Goal: Information Seeking & Learning: Check status

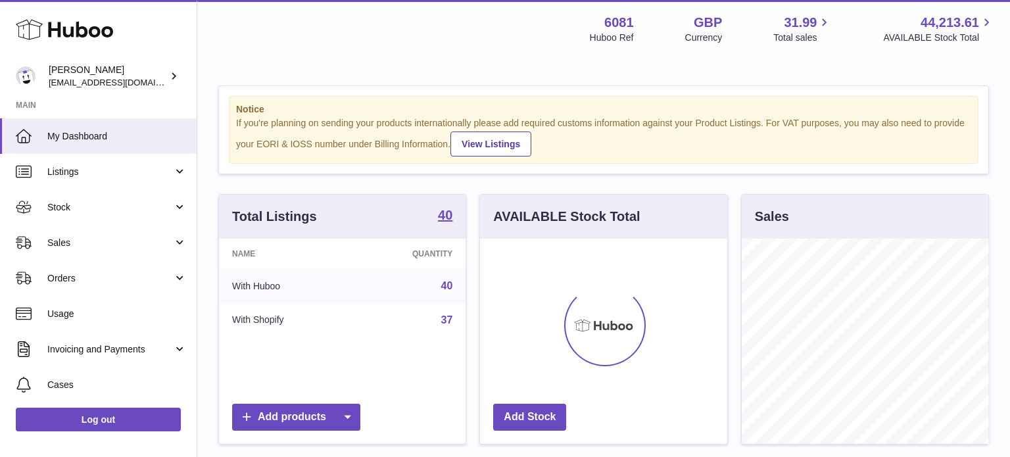
scroll to position [205, 247]
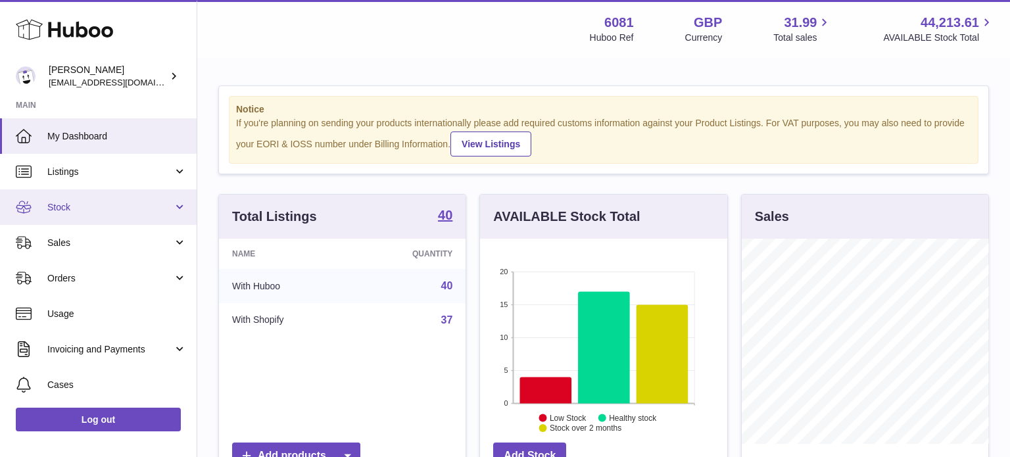
click at [64, 212] on span "Stock" at bounding box center [110, 207] width 126 height 12
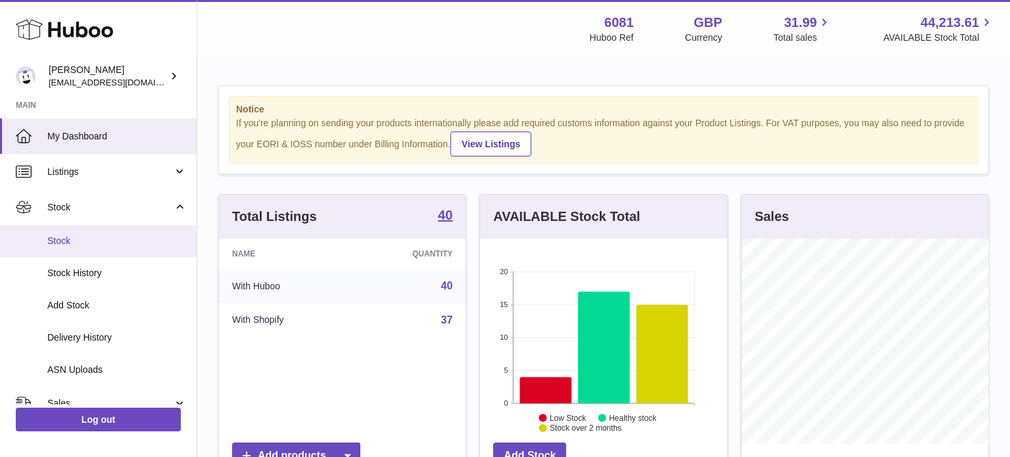
click at [82, 245] on span "Stock" at bounding box center [116, 241] width 139 height 12
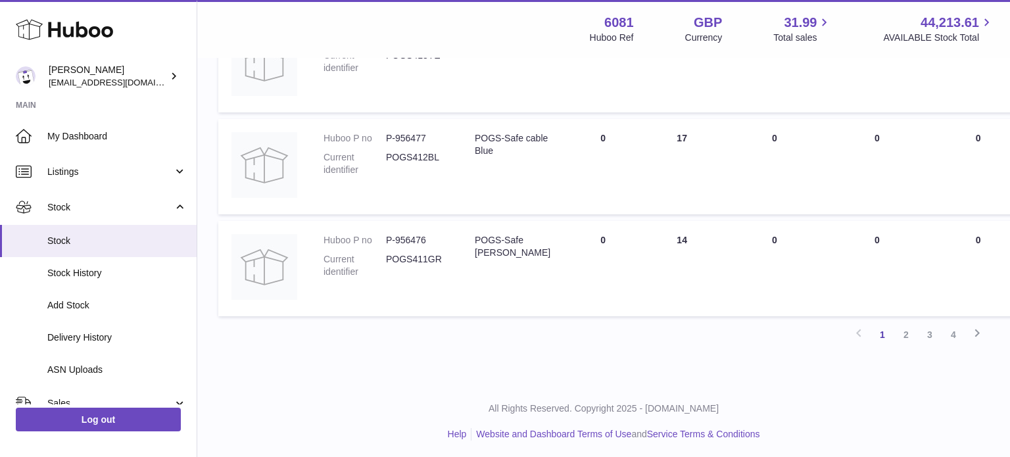
scroll to position [960, 0]
click at [910, 332] on link "2" at bounding box center [907, 332] width 24 height 24
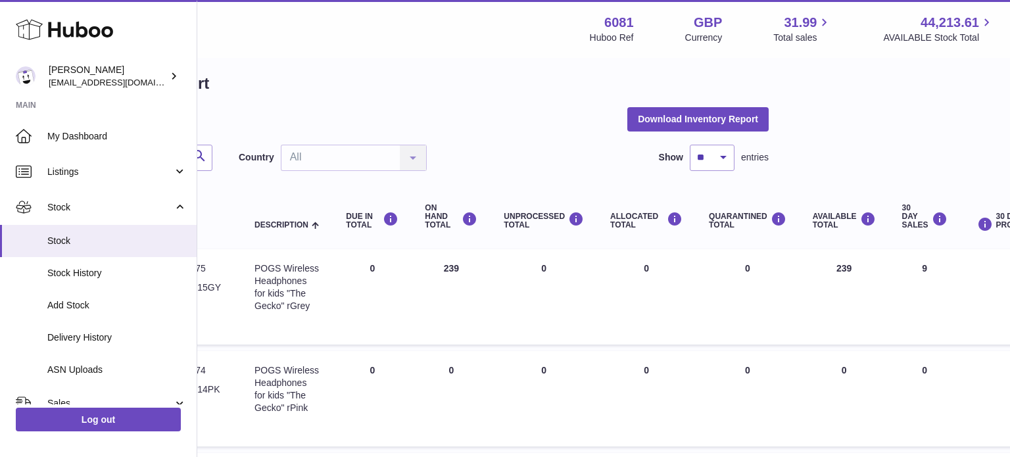
scroll to position [960, 220]
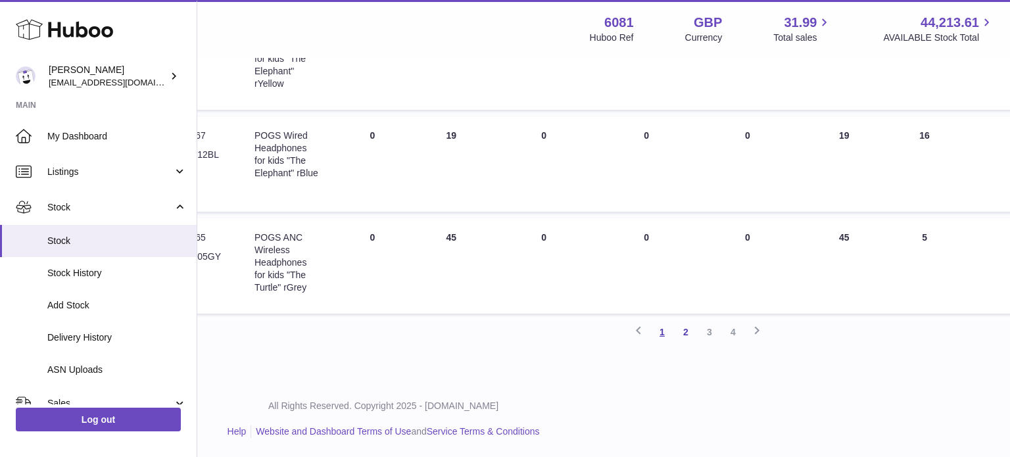
click at [661, 334] on link "1" at bounding box center [663, 332] width 24 height 24
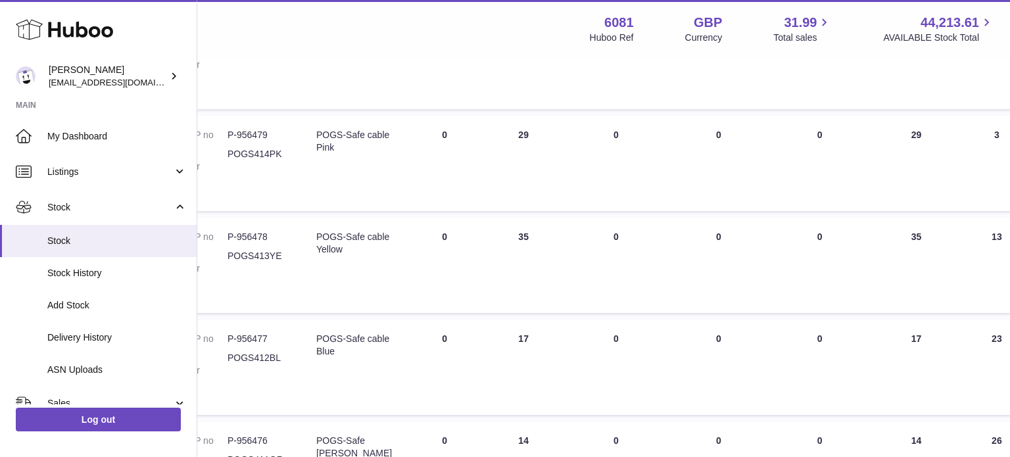
scroll to position [960, 159]
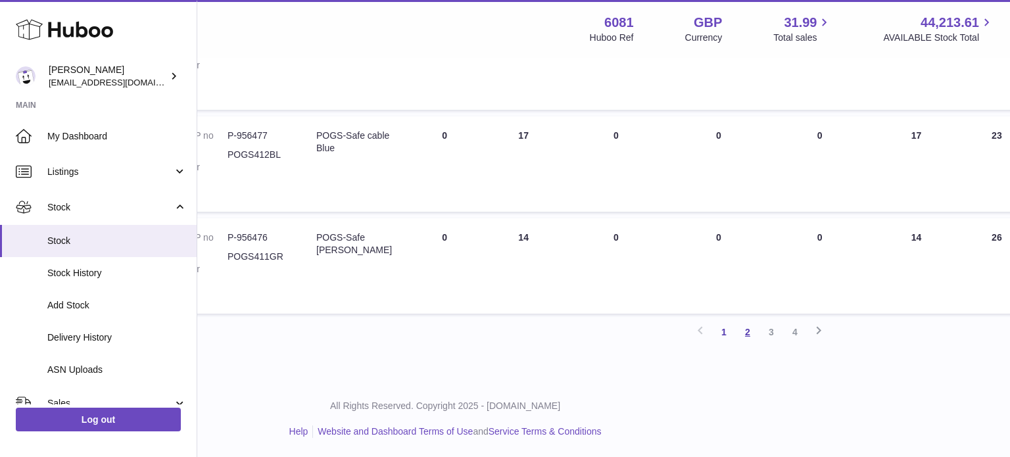
click at [751, 332] on link "2" at bounding box center [748, 332] width 24 height 24
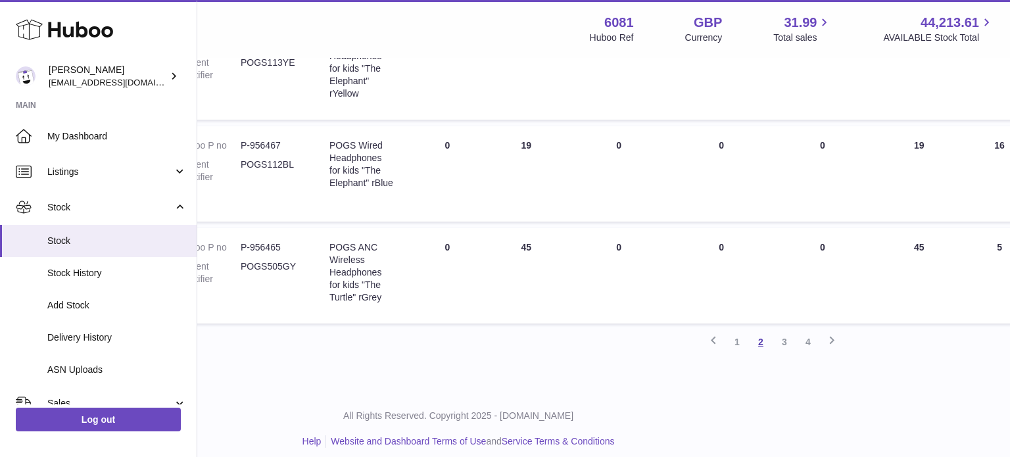
scroll to position [960, 145]
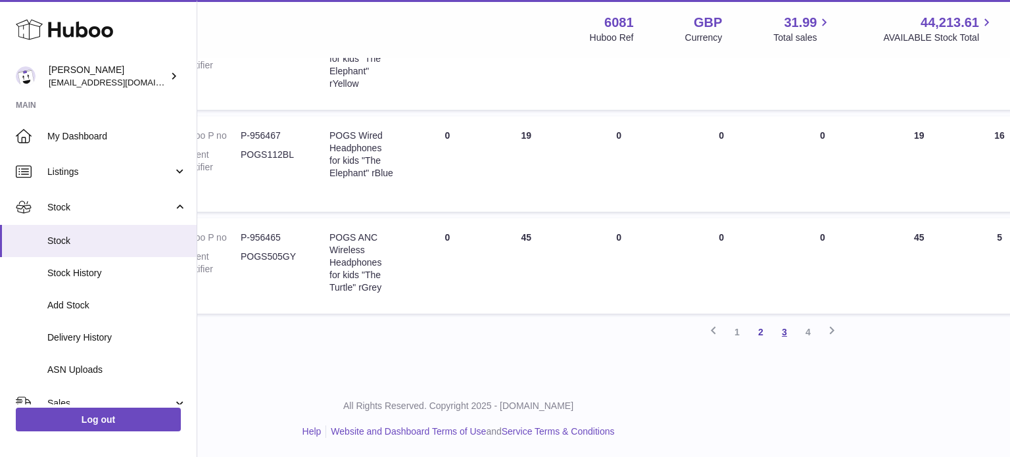
click at [786, 331] on link "3" at bounding box center [785, 332] width 24 height 24
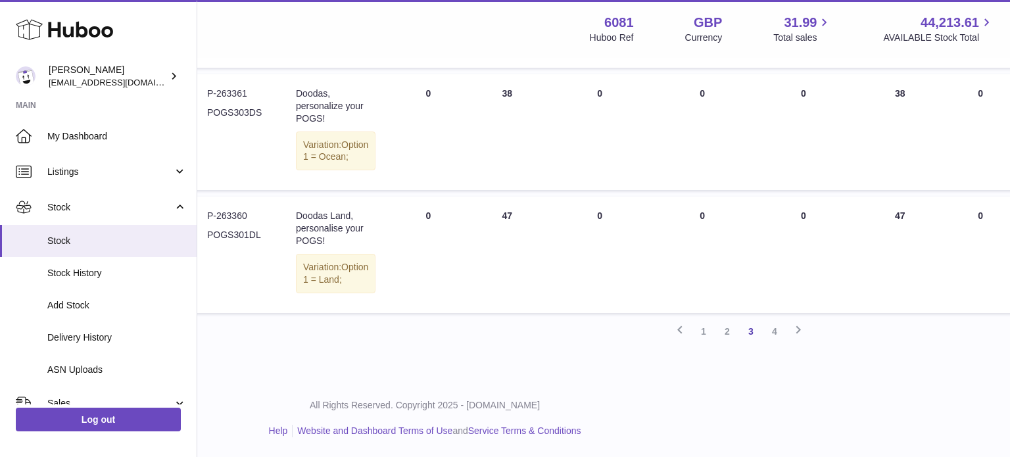
scroll to position [1066, 179]
click at [777, 327] on link "4" at bounding box center [775, 332] width 24 height 24
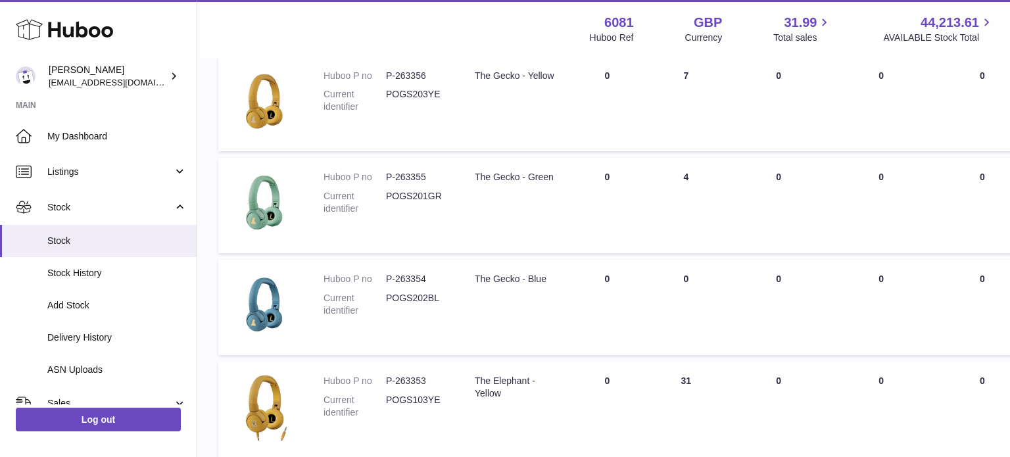
scroll to position [1095, 0]
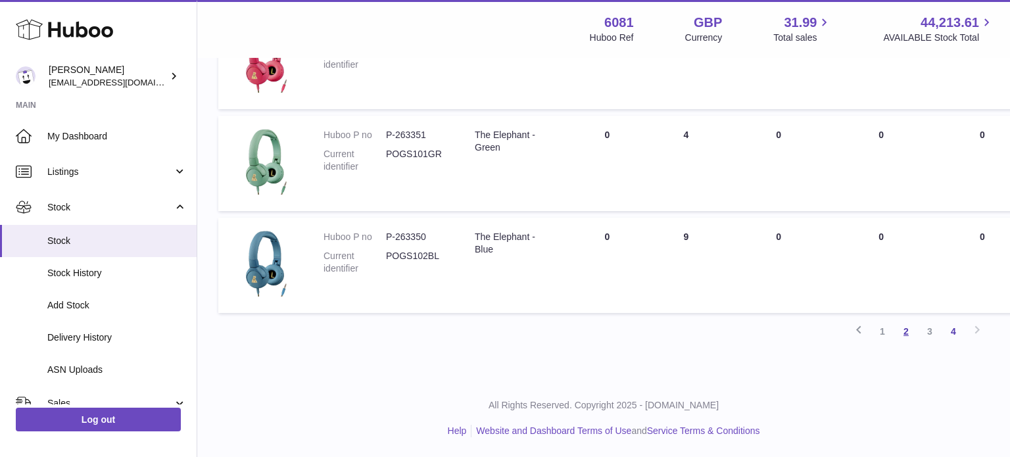
click at [907, 337] on link "2" at bounding box center [907, 332] width 24 height 24
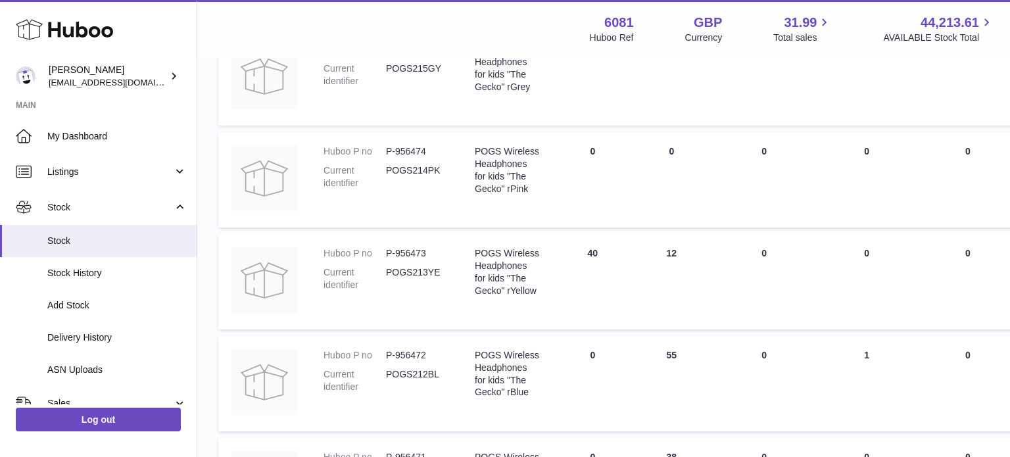
scroll to position [960, 0]
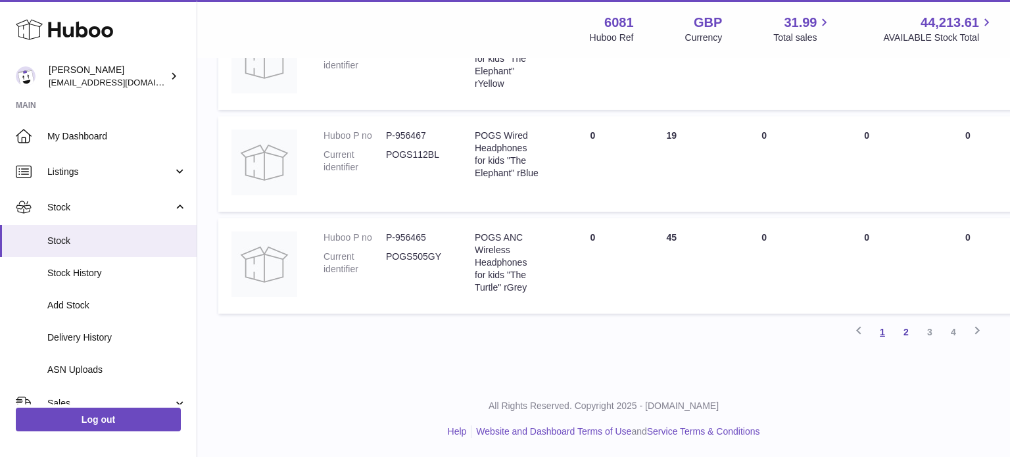
click at [882, 333] on link "1" at bounding box center [883, 332] width 24 height 24
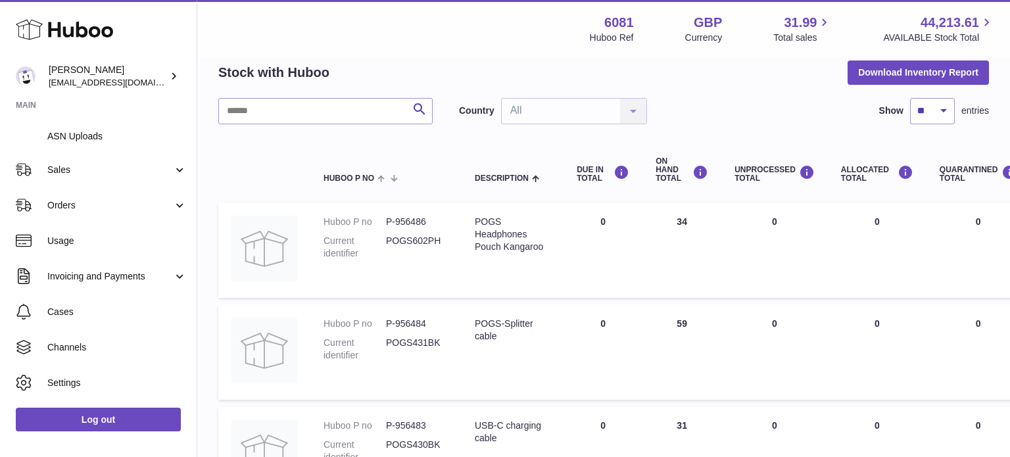
scroll to position [242, 0]
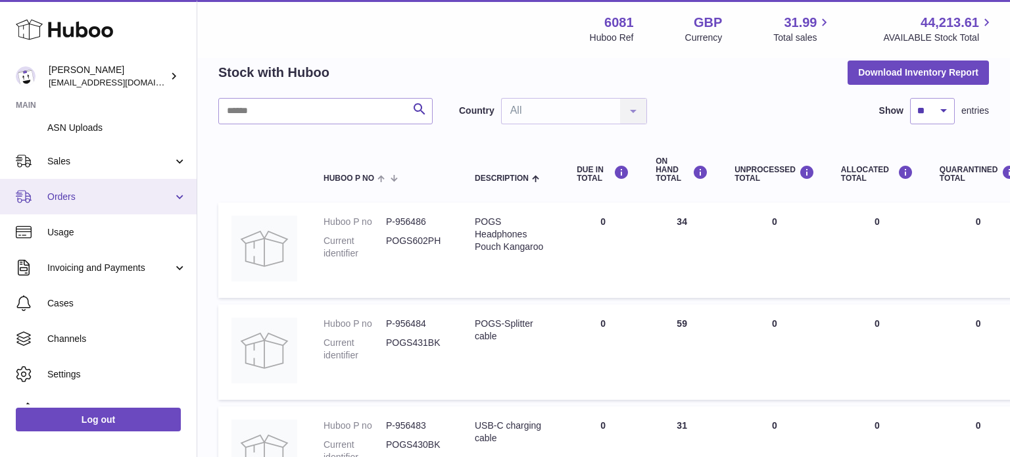
click at [95, 205] on link "Orders" at bounding box center [98, 197] width 197 height 36
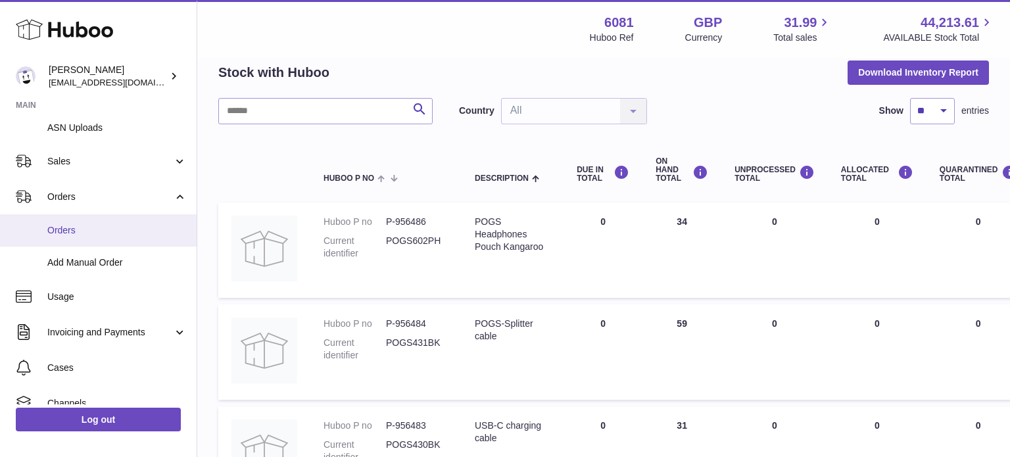
click at [91, 237] on link "Orders" at bounding box center [98, 230] width 197 height 32
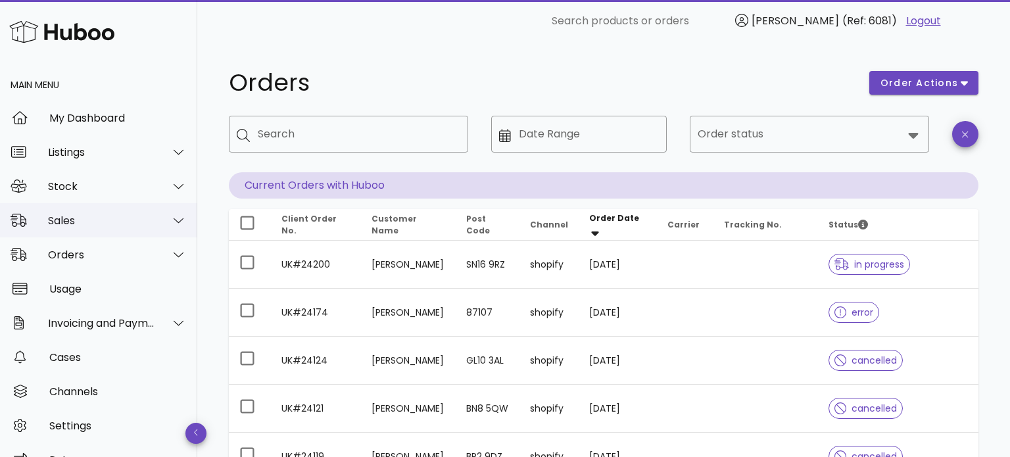
click at [70, 221] on div "Sales" at bounding box center [101, 220] width 107 height 12
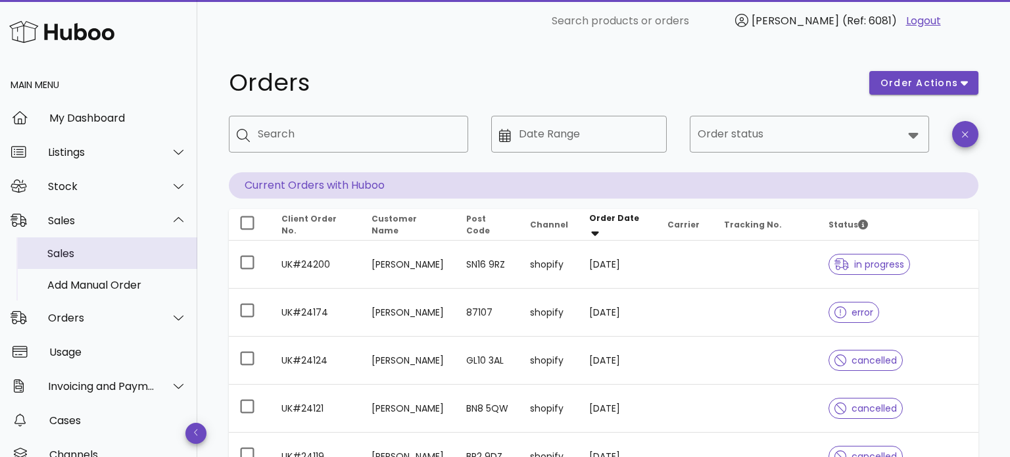
click at [78, 253] on div "Sales" at bounding box center [116, 253] width 139 height 12
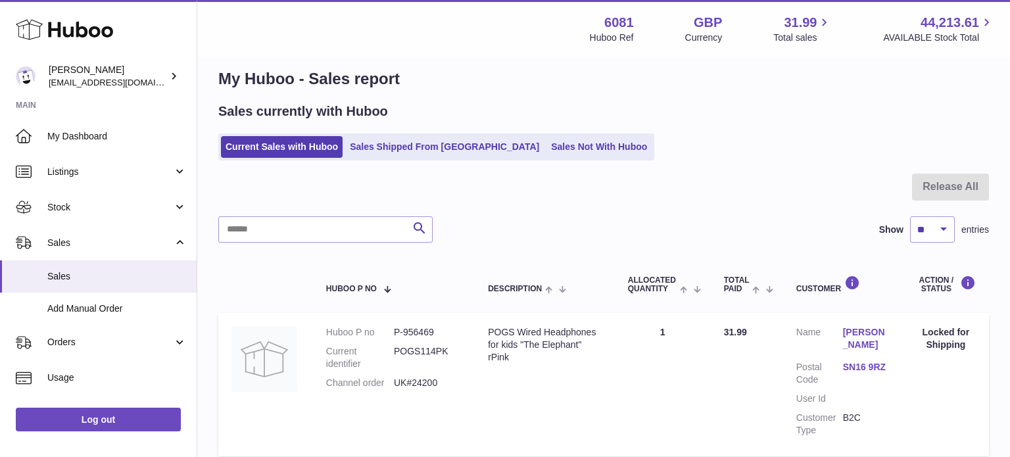
scroll to position [21, 0]
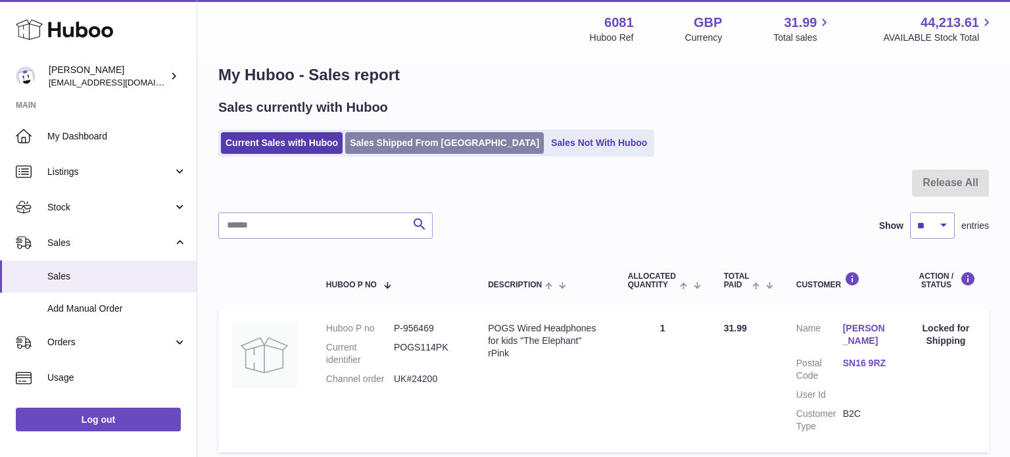
click at [404, 142] on link "Sales Shipped From [GEOGRAPHIC_DATA]" at bounding box center [444, 143] width 199 height 22
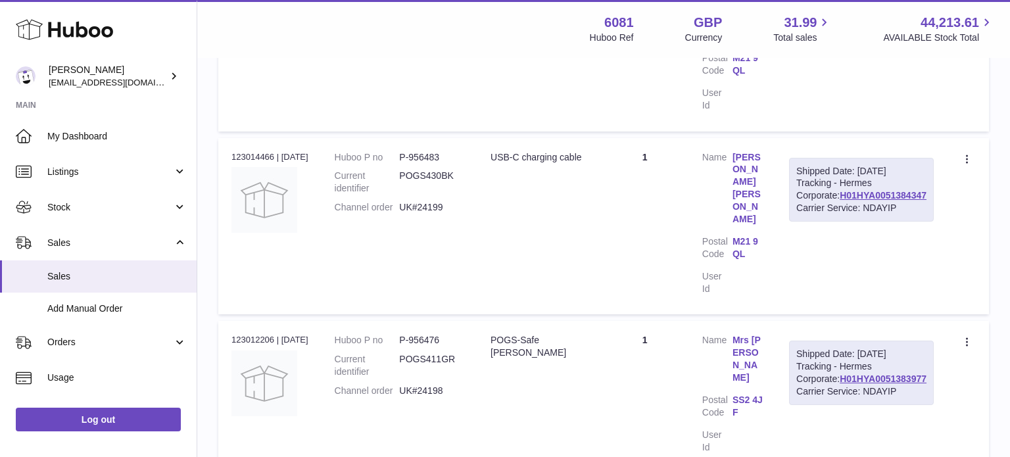
scroll to position [355, 0]
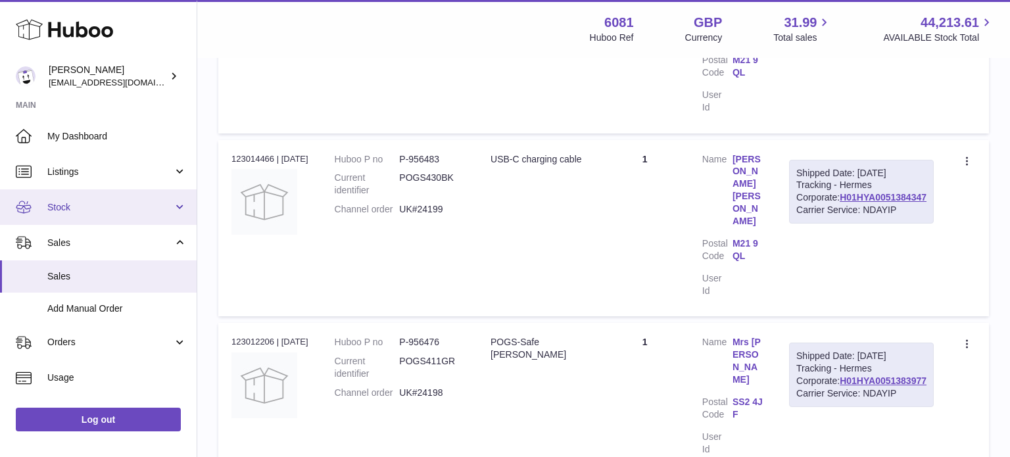
click at [80, 214] on link "Stock" at bounding box center [98, 207] width 197 height 36
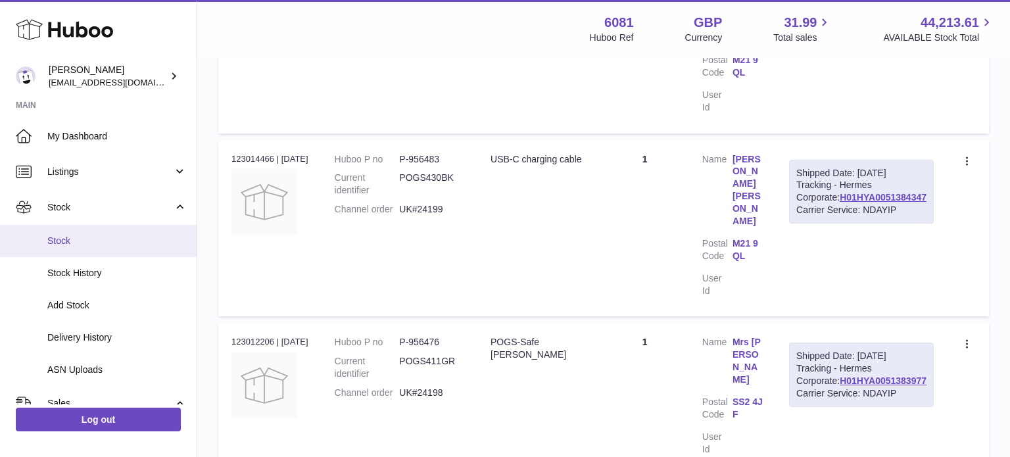
click at [82, 250] on link "Stock" at bounding box center [98, 241] width 197 height 32
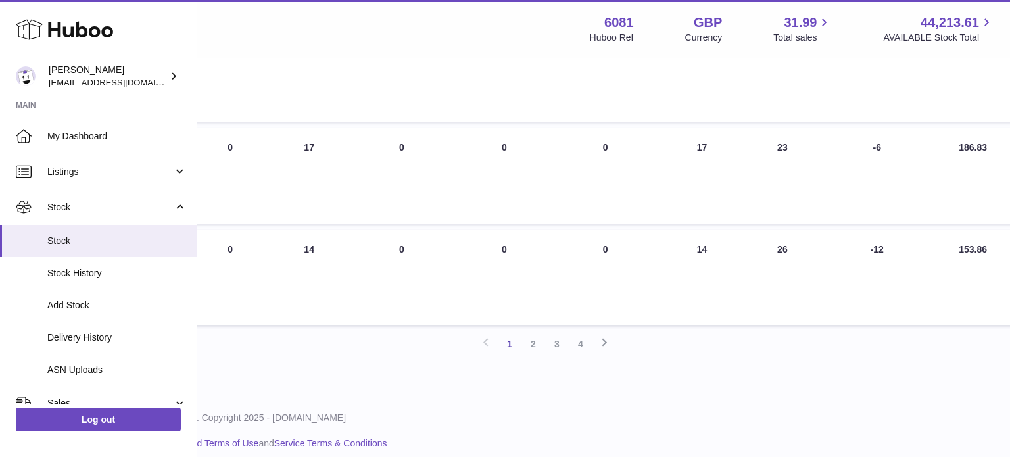
scroll to position [949, 381]
click at [530, 343] on link "2" at bounding box center [526, 344] width 24 height 24
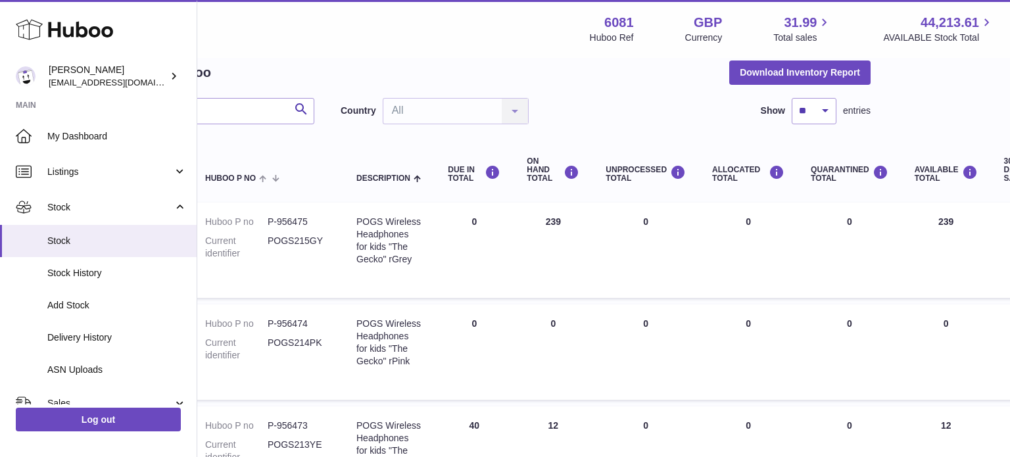
scroll to position [59, 0]
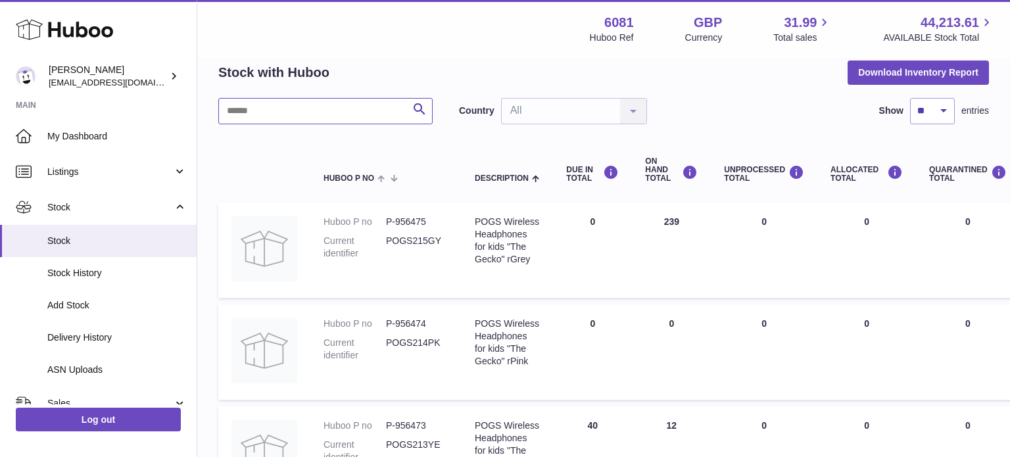
click at [312, 105] on input "text" at bounding box center [325, 111] width 214 height 26
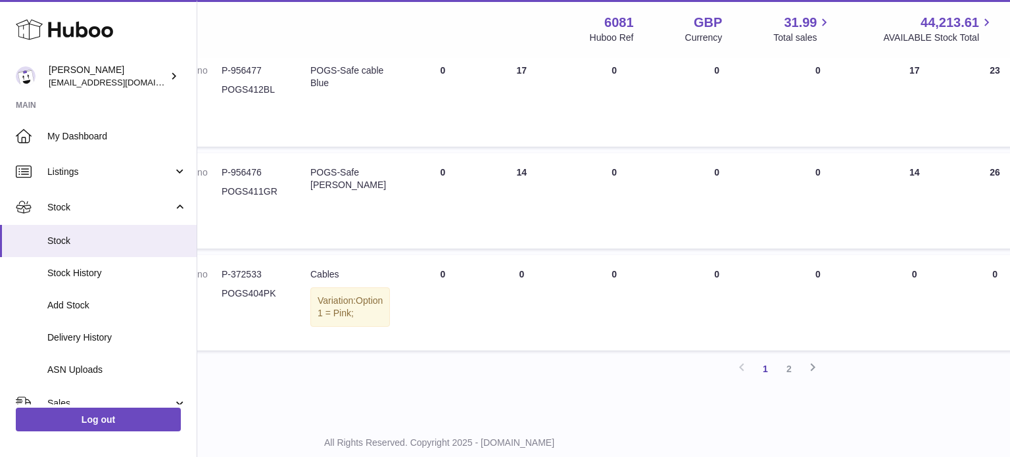
scroll to position [923, 164]
click at [791, 373] on link "2" at bounding box center [790, 370] width 24 height 24
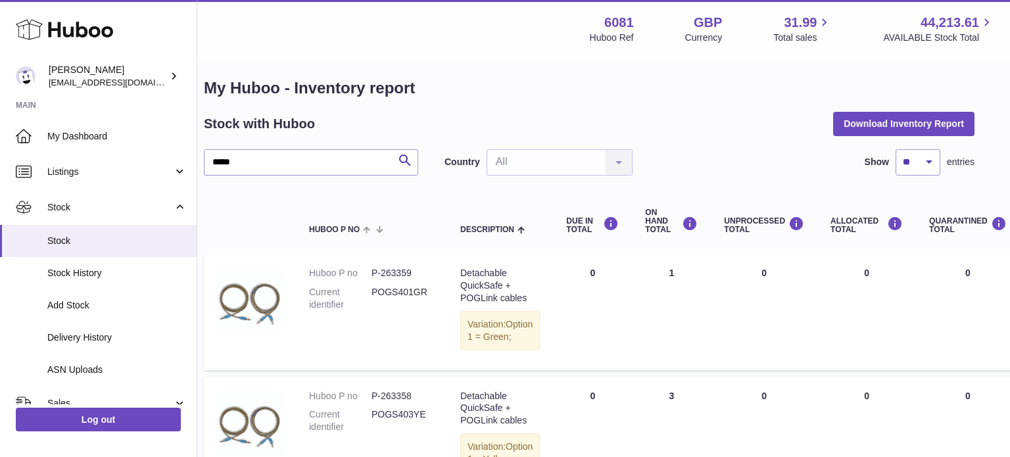
scroll to position [0, 14]
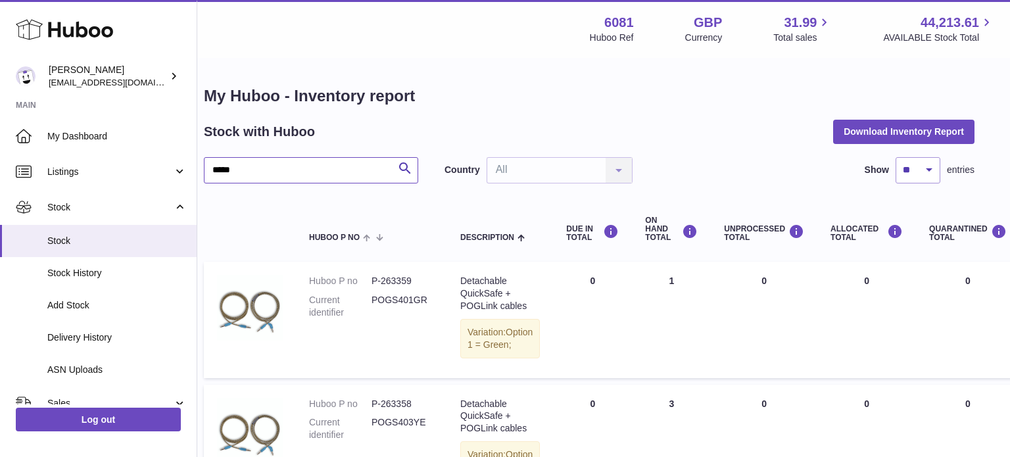
click at [275, 161] on input "*****" at bounding box center [311, 170] width 214 height 26
type input "*****"
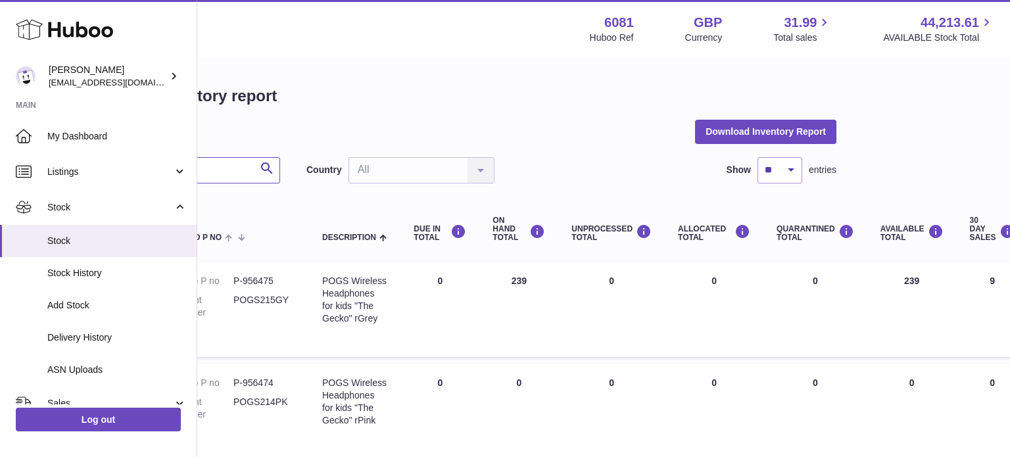
scroll to position [0, 155]
